Goal: Navigation & Orientation: Find specific page/section

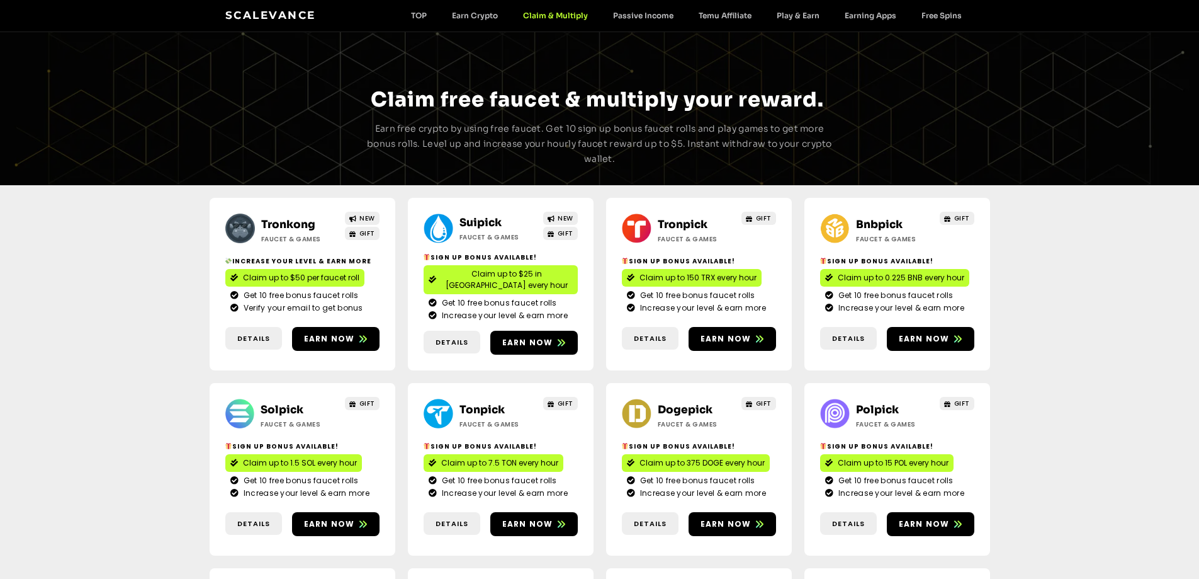
click at [301, 220] on link "Tronkong" at bounding box center [288, 224] width 54 height 13
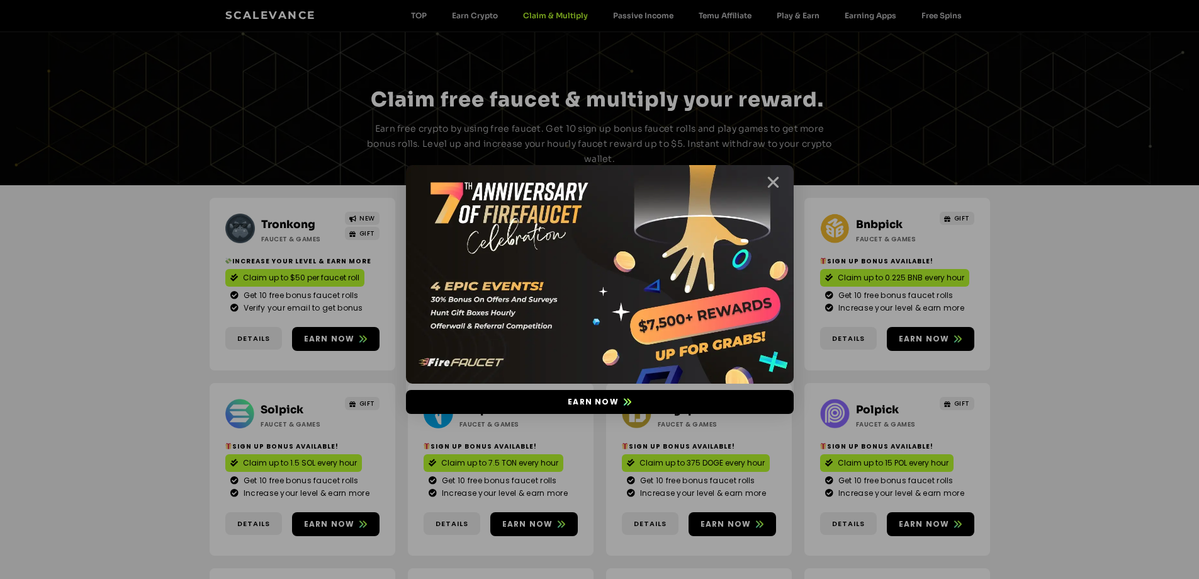
click at [767, 183] on icon "Close" at bounding box center [774, 182] width 16 height 16
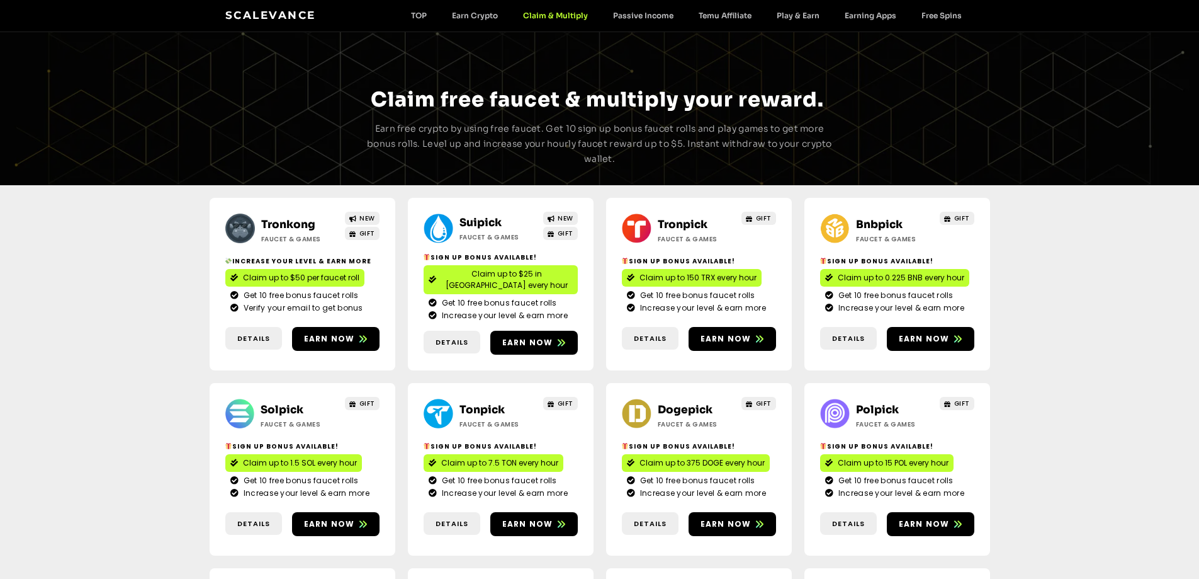
click at [472, 224] on link "Suipick" at bounding box center [481, 222] width 42 height 13
click at [883, 223] on link "Bnbpick" at bounding box center [879, 224] width 47 height 13
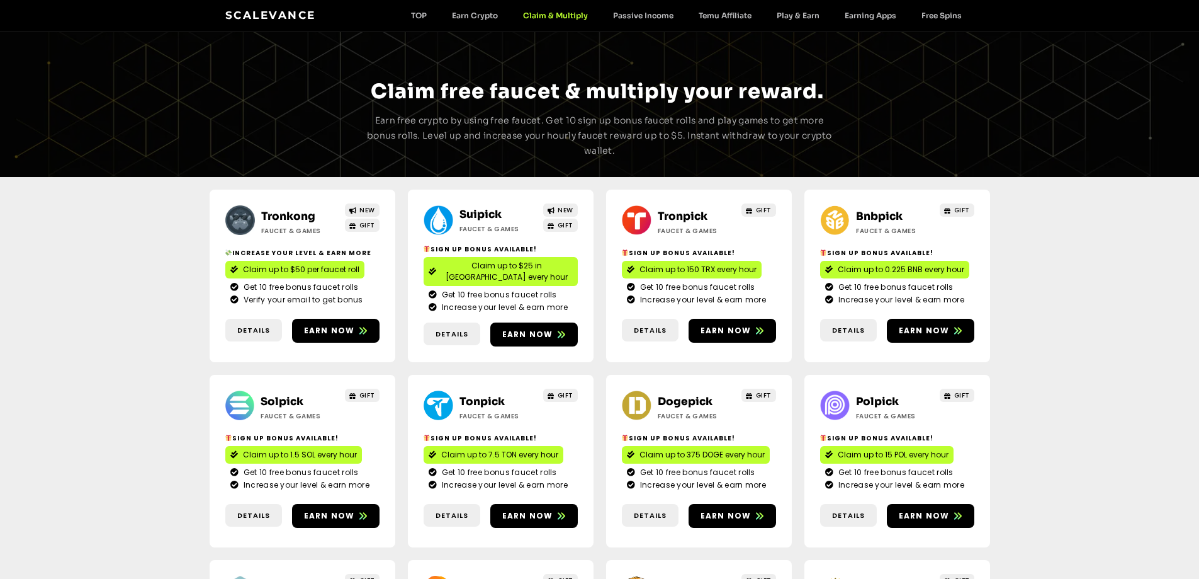
scroll to position [63, 0]
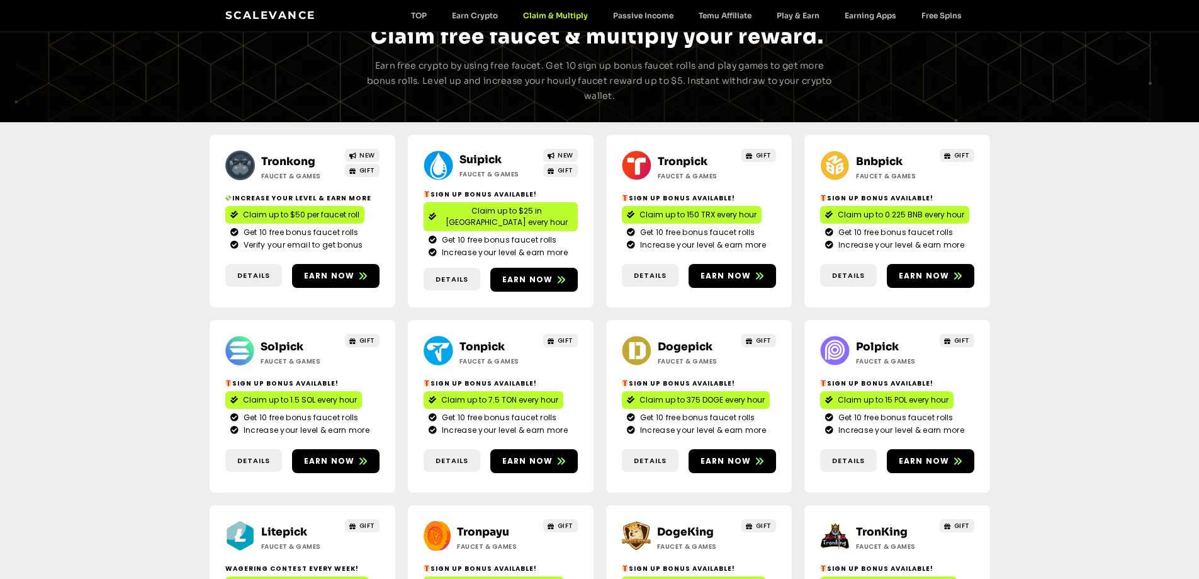
click at [275, 340] on link "Solpick" at bounding box center [282, 346] width 43 height 13
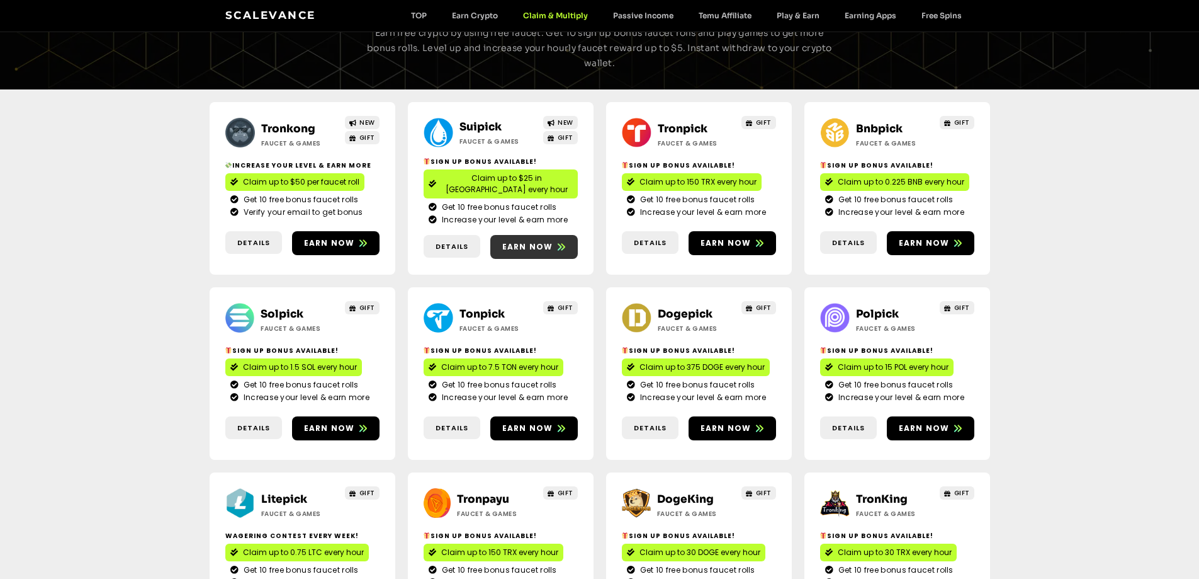
scroll to position [126, 0]
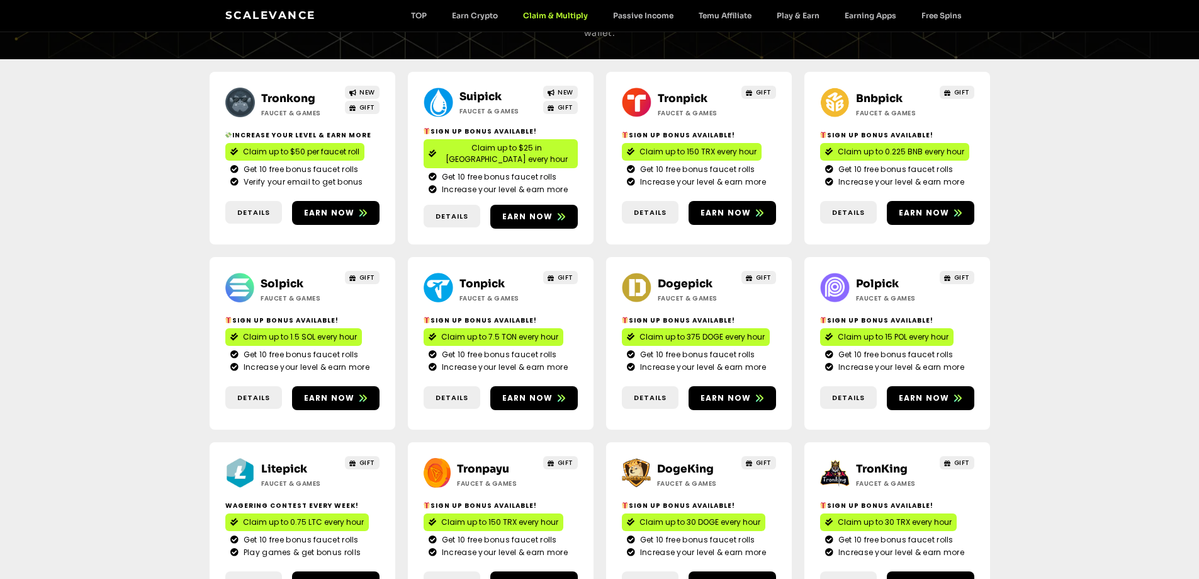
click at [684, 277] on link "Dogepick" at bounding box center [685, 283] width 55 height 13
click at [877, 277] on link "Polpick" at bounding box center [877, 283] width 43 height 13
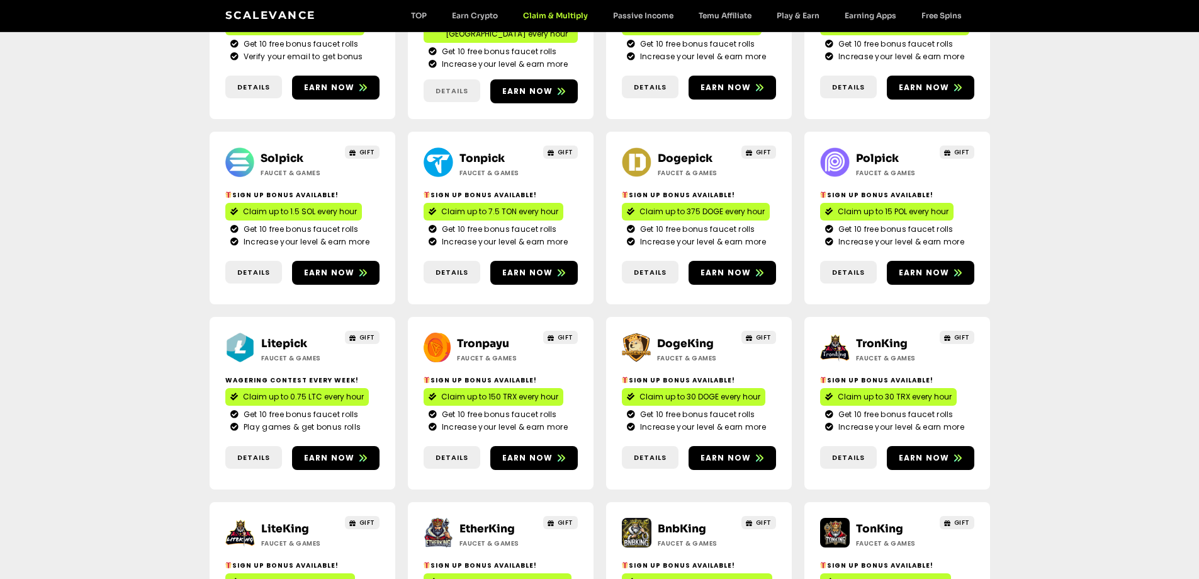
scroll to position [252, 0]
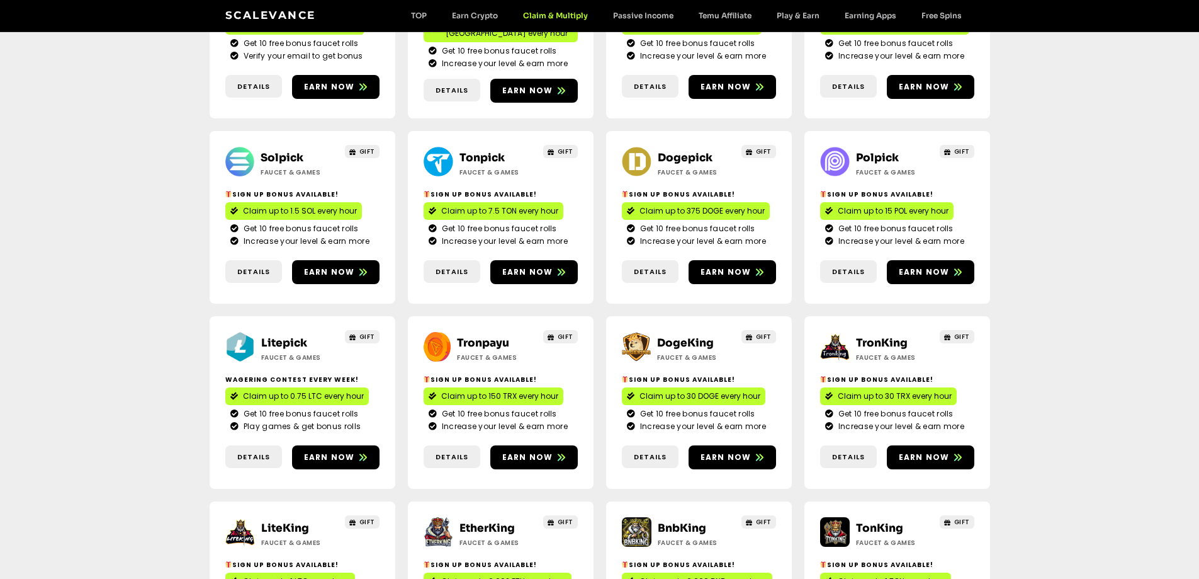
click at [676, 336] on link "DogeKing" at bounding box center [685, 342] width 57 height 13
click at [886, 336] on link "TronKing" at bounding box center [882, 342] width 52 height 13
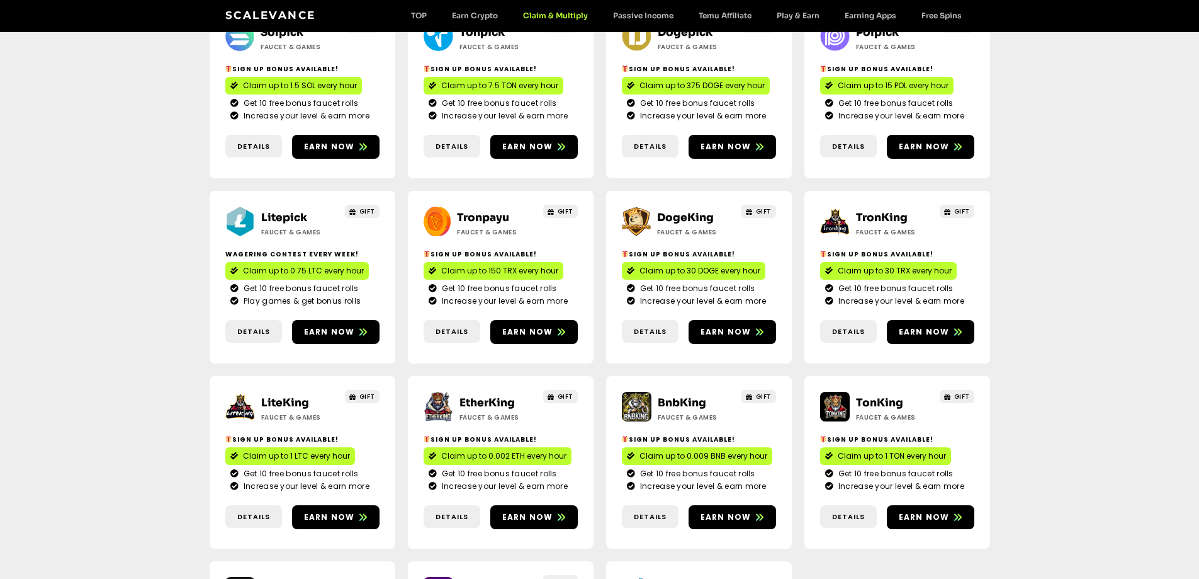
scroll to position [378, 0]
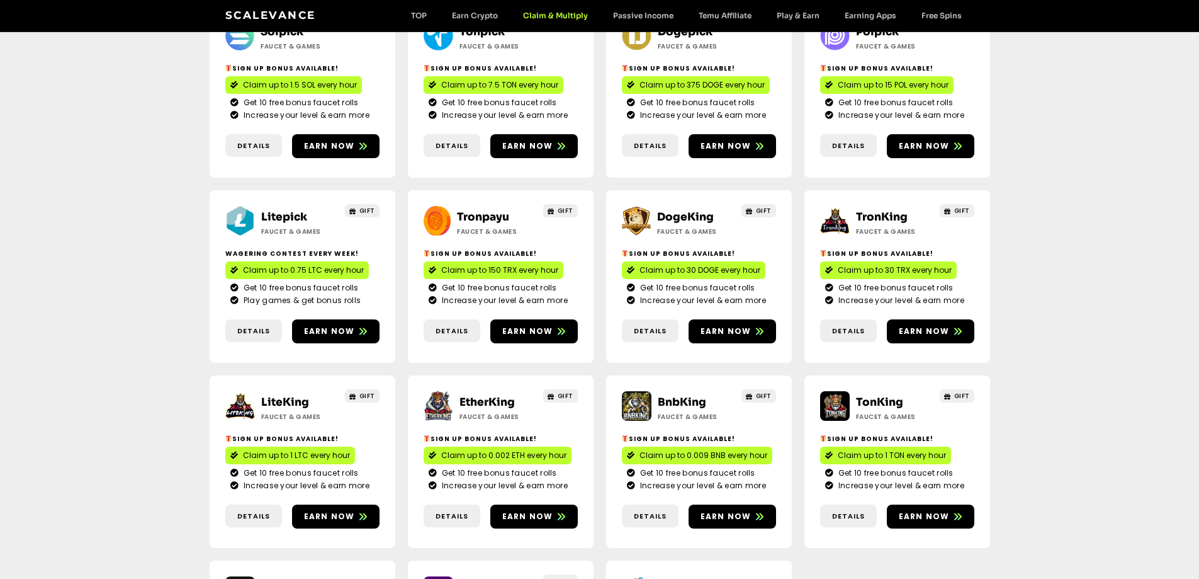
click at [678, 210] on link "DogeKing" at bounding box center [685, 216] width 57 height 13
click at [883, 210] on link "TronKing" at bounding box center [882, 216] width 52 height 13
click at [292, 395] on link "LiteKing" at bounding box center [285, 401] width 48 height 13
click at [473, 395] on link "EtherKing" at bounding box center [487, 401] width 55 height 13
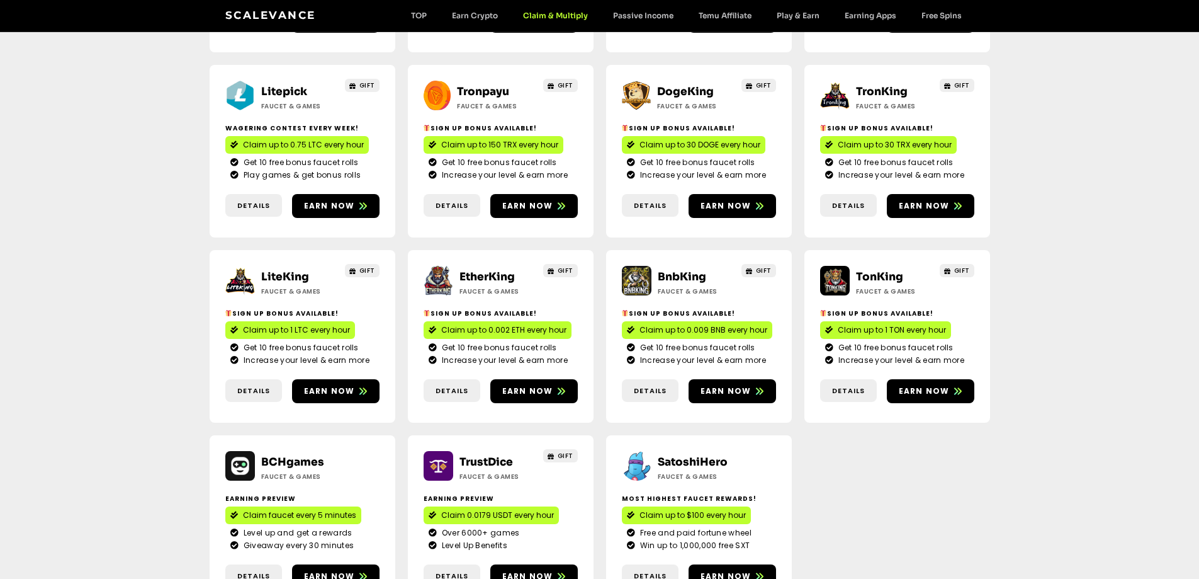
scroll to position [504, 0]
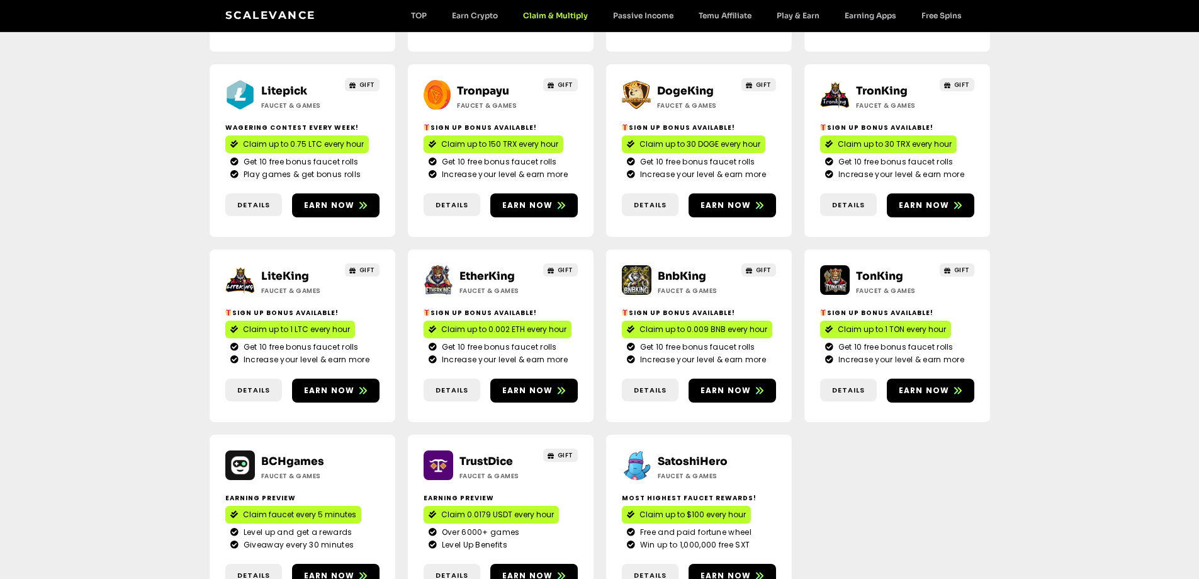
click at [489, 269] on link "EtherKing" at bounding box center [487, 275] width 55 height 13
click at [676, 269] on link "BnbKing" at bounding box center [682, 275] width 48 height 13
click at [881, 269] on link "TonKing" at bounding box center [879, 275] width 47 height 13
click at [480, 455] on link "TrustDice" at bounding box center [487, 461] width 54 height 13
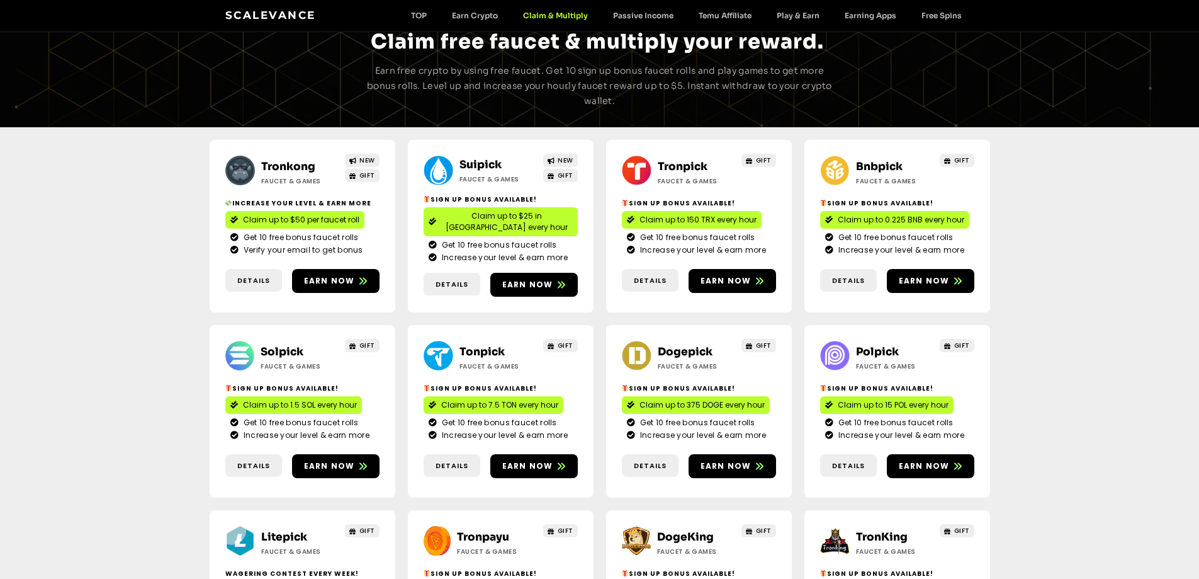
scroll to position [0, 0]
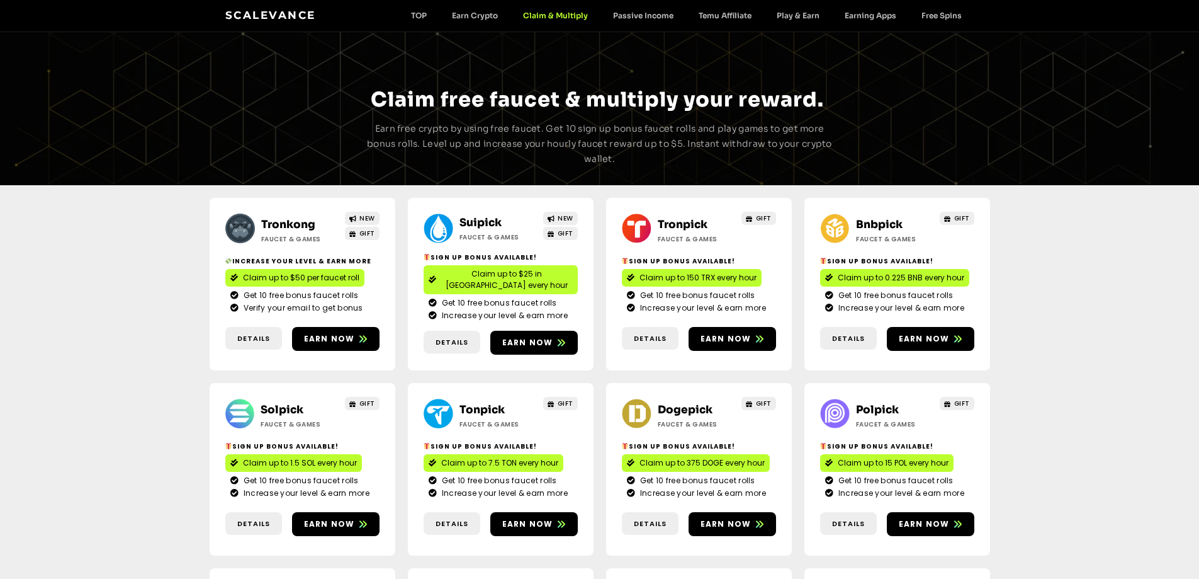
click at [271, 13] on link "Scalevance" at bounding box center [270, 15] width 91 height 13
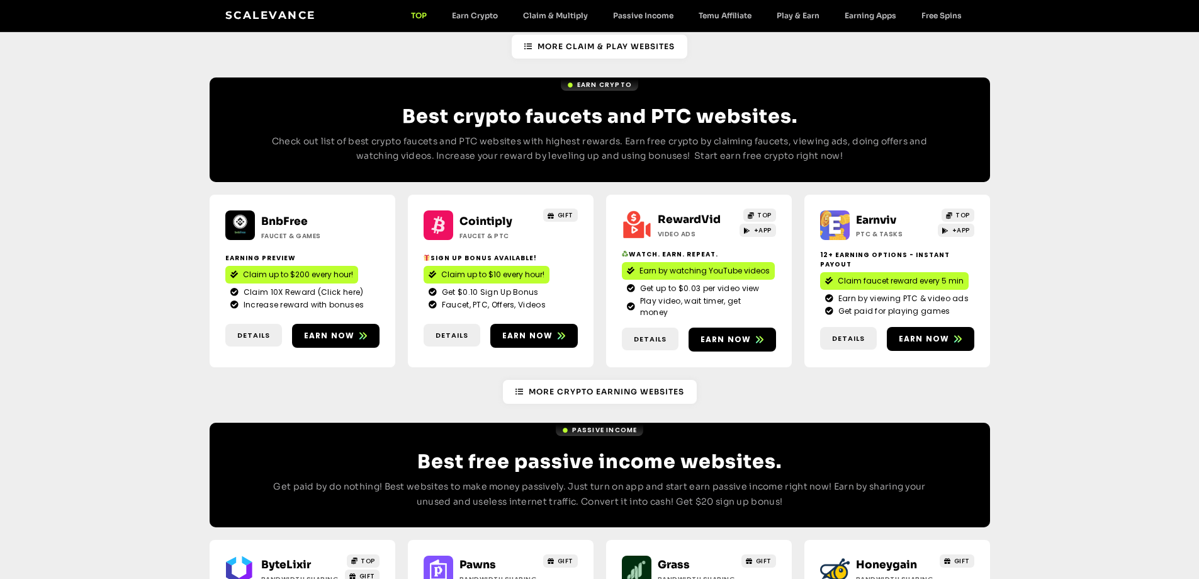
scroll to position [1070, 0]
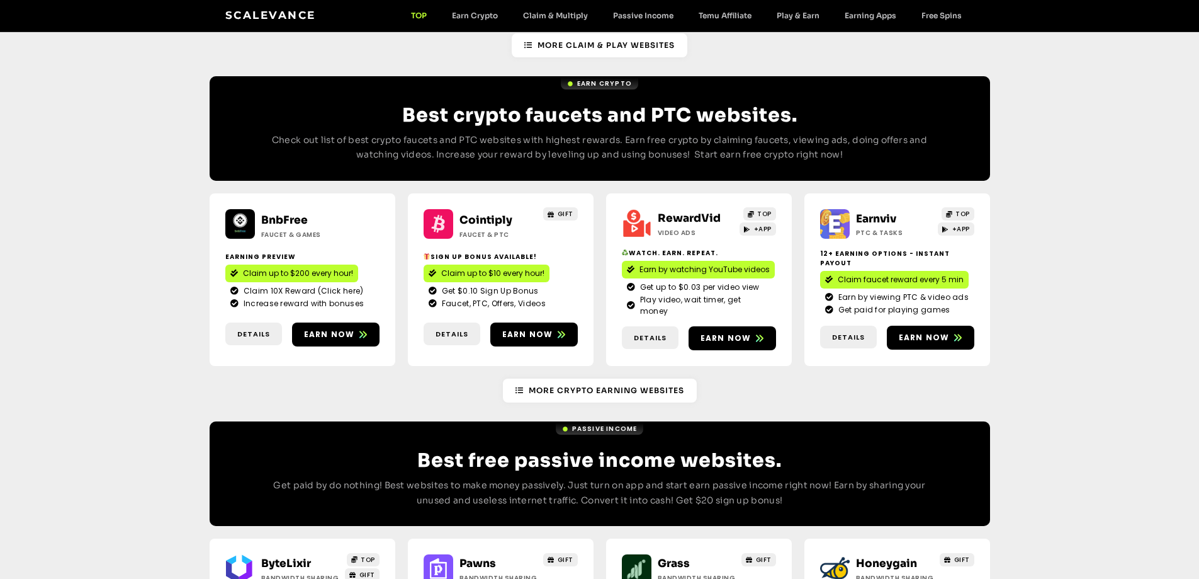
click at [480, 213] on link "Cointiply" at bounding box center [486, 219] width 53 height 13
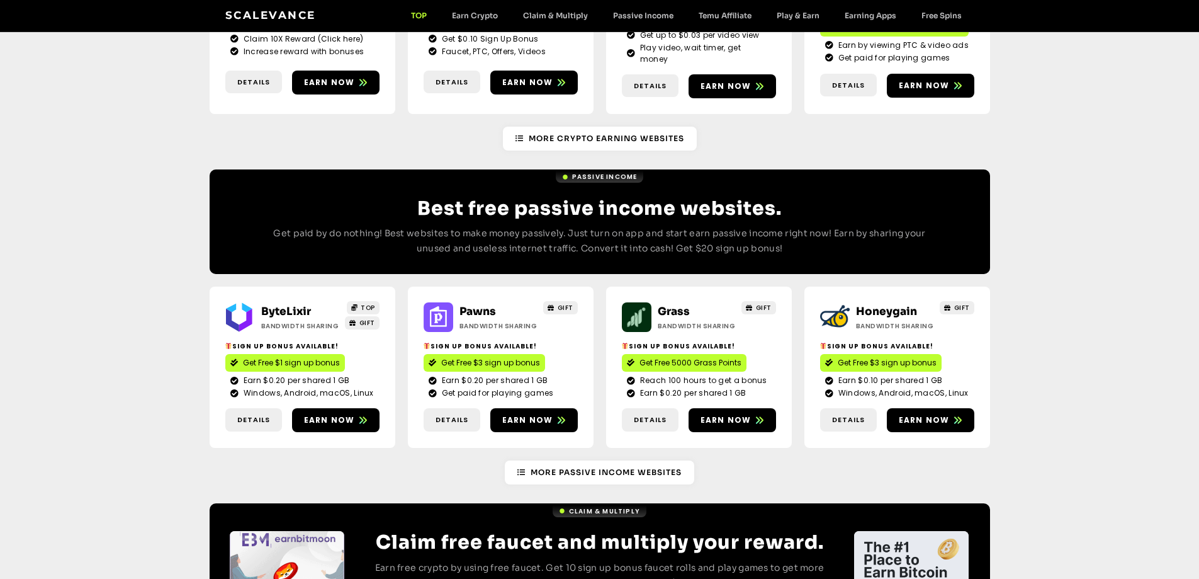
scroll to position [1395, 0]
